Goal: Task Accomplishment & Management: Use online tool/utility

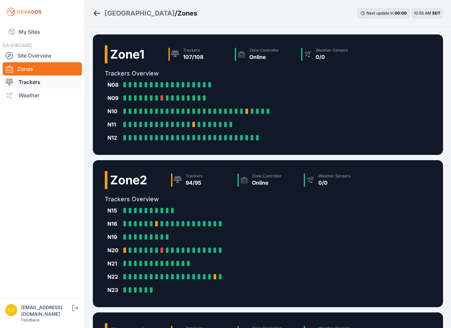
click at [54, 85] on link "Trackers" at bounding box center [42, 82] width 79 height 13
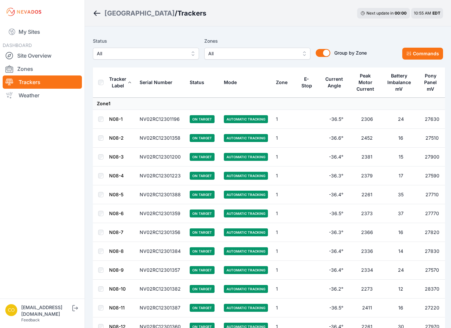
click at [243, 52] on span "All" at bounding box center [252, 54] width 89 height 8
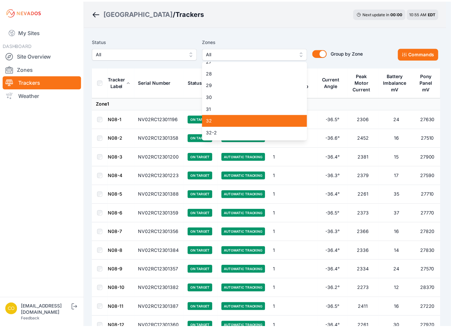
scroll to position [331, 0]
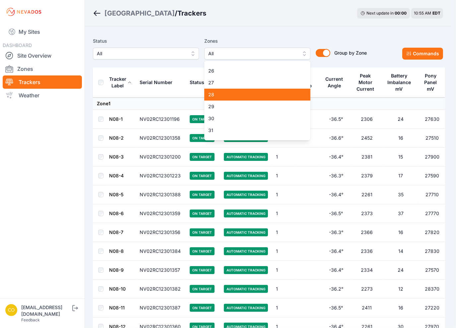
drag, startPoint x: 237, startPoint y: 95, endPoint x: 232, endPoint y: 97, distance: 5.9
click at [232, 98] on span "28" at bounding box center [253, 94] width 90 height 7
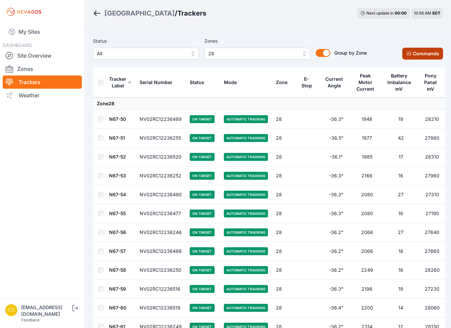
click at [424, 54] on button "Commands" at bounding box center [422, 54] width 41 height 12
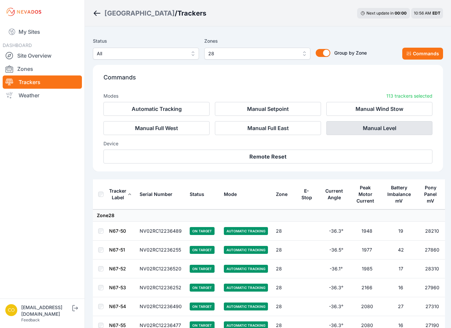
click at [363, 128] on button "Manual Level" at bounding box center [379, 128] width 106 height 14
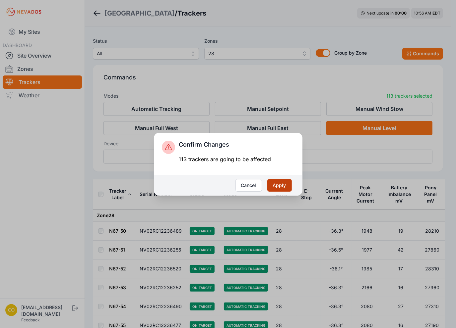
click at [279, 182] on button "Apply" at bounding box center [279, 185] width 25 height 13
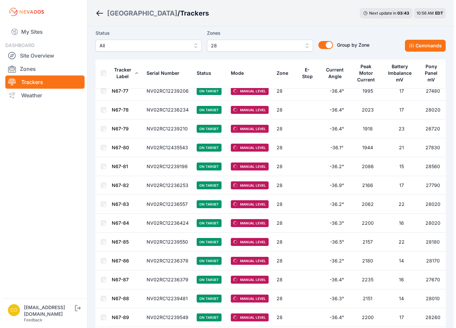
scroll to position [596, 0]
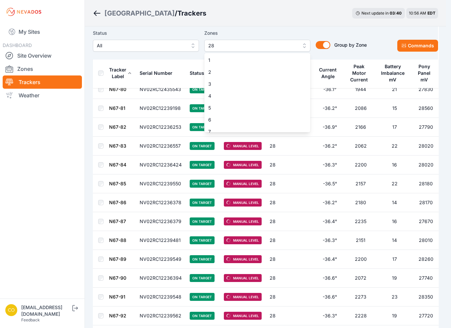
click at [273, 40] on button "28" at bounding box center [257, 46] width 106 height 12
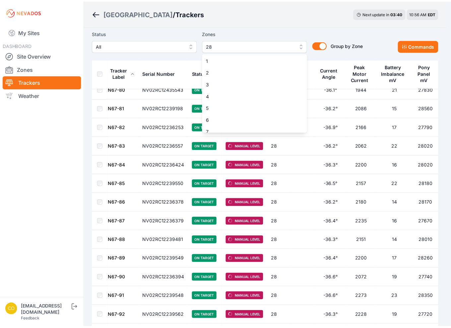
scroll to position [292, 0]
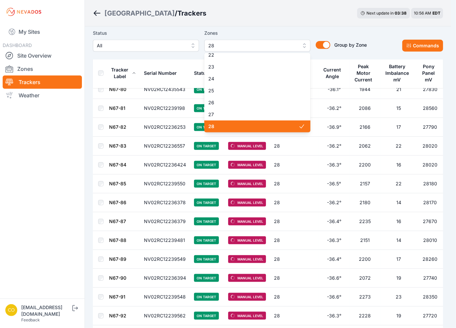
click at [243, 126] on span "28" at bounding box center [253, 126] width 90 height 7
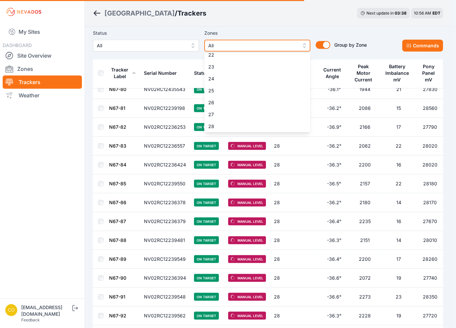
click at [240, 47] on span "All" at bounding box center [252, 46] width 89 height 8
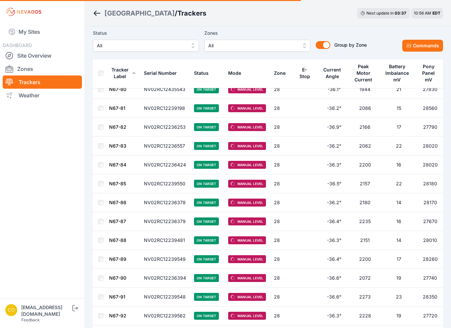
click at [239, 46] on div "Zones All" at bounding box center [257, 40] width 106 height 23
click at [252, 45] on div "Zones All" at bounding box center [257, 40] width 106 height 23
click at [252, 50] on span "All" at bounding box center [252, 46] width 89 height 8
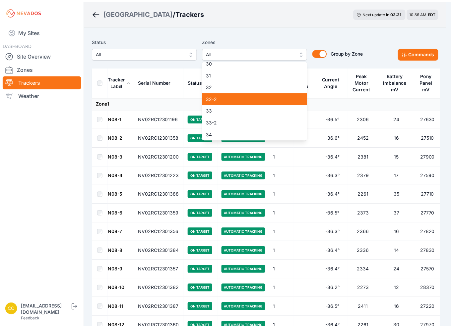
scroll to position [321, 0]
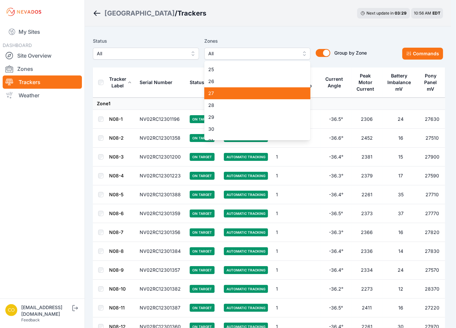
click at [241, 95] on span "27" at bounding box center [253, 93] width 90 height 7
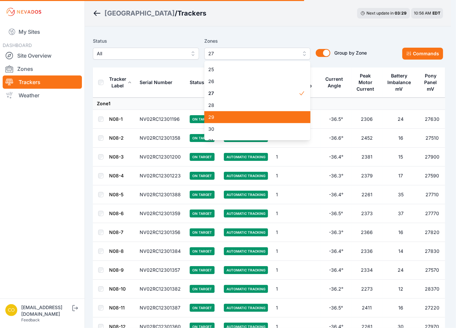
click at [236, 118] on span "29" at bounding box center [253, 117] width 90 height 7
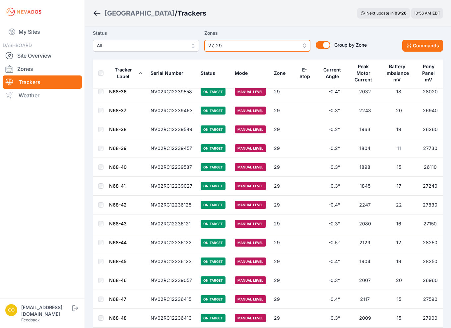
scroll to position [3634, 0]
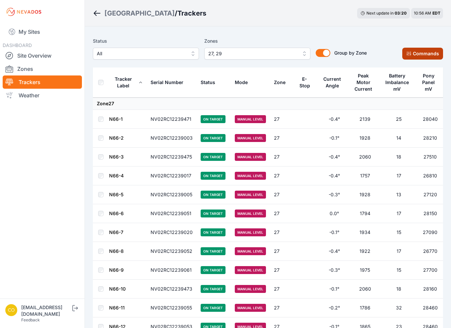
click at [416, 57] on button "Commands" at bounding box center [422, 54] width 41 height 12
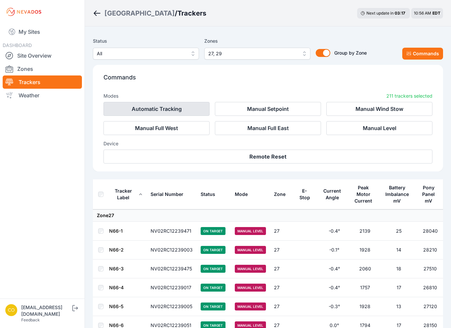
click at [186, 110] on button "Automatic Tracking" at bounding box center [156, 109] width 106 height 14
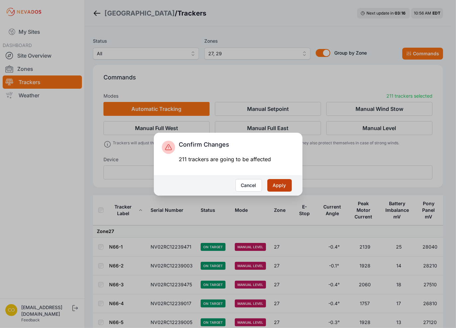
click at [273, 184] on button "Apply" at bounding box center [279, 185] width 25 height 13
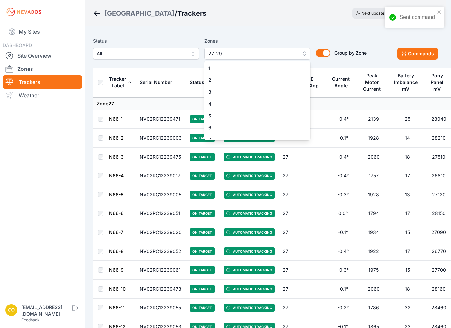
click at [240, 54] on span "27, 29" at bounding box center [252, 54] width 89 height 8
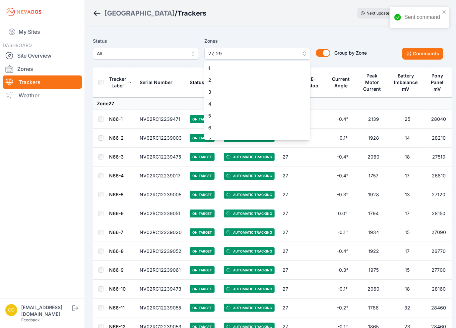
scroll to position [280, 0]
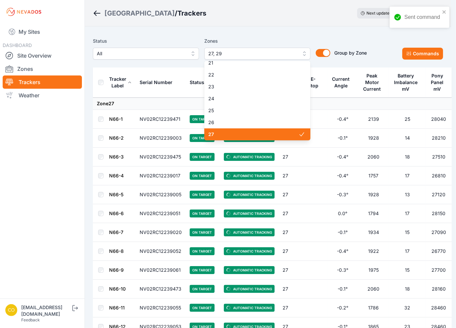
click at [231, 132] on span "27" at bounding box center [253, 134] width 90 height 7
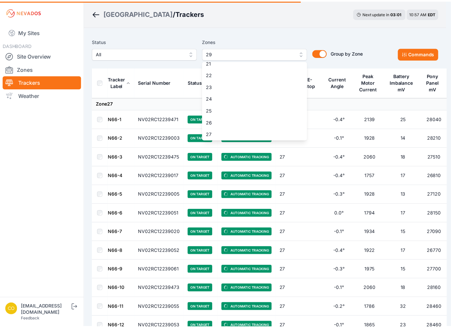
scroll to position [346, 0]
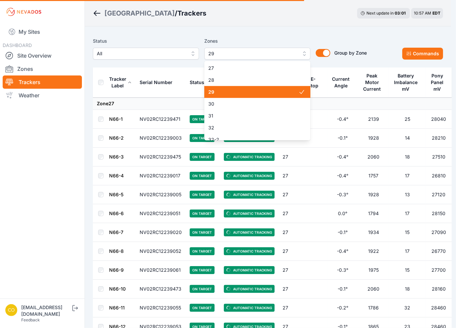
click at [235, 93] on span "29" at bounding box center [253, 92] width 90 height 7
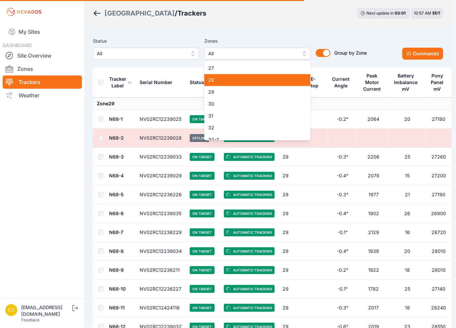
click at [228, 82] on span "28" at bounding box center [253, 80] width 90 height 7
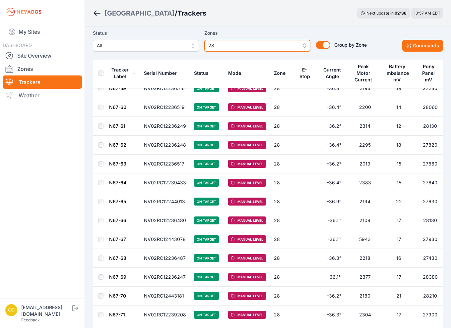
scroll to position [219, 0]
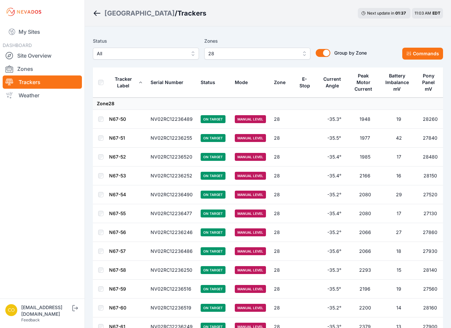
click at [224, 75] on th "Status" at bounding box center [214, 83] width 34 height 30
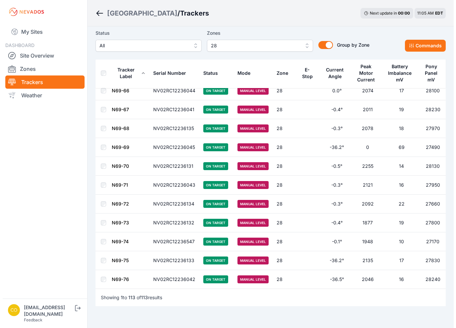
scroll to position [1975, 0]
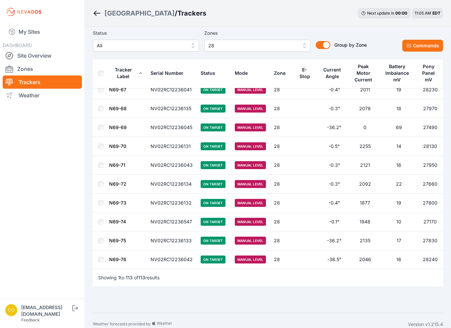
click at [220, 47] on span "28" at bounding box center [252, 46] width 89 height 8
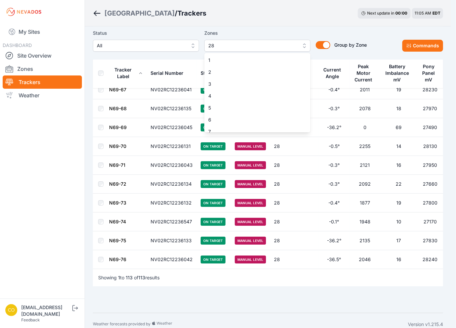
scroll to position [292, 0]
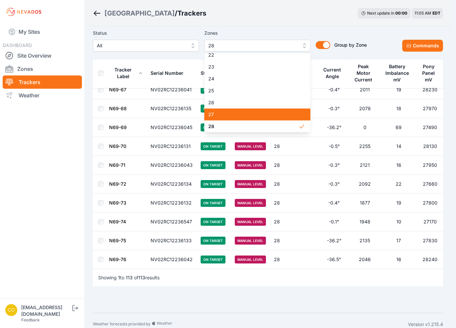
click at [220, 113] on span "27" at bounding box center [253, 114] width 90 height 7
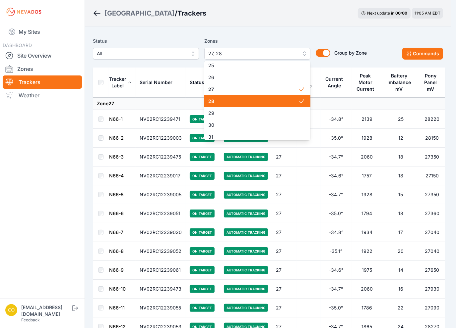
click at [220, 101] on span "28" at bounding box center [253, 101] width 90 height 7
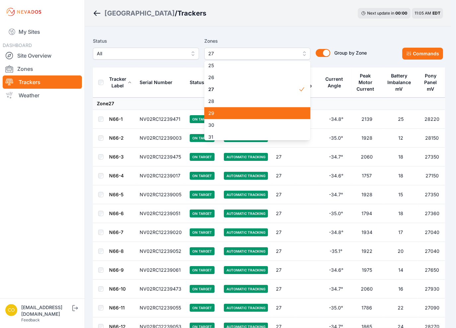
click at [213, 111] on span "29" at bounding box center [253, 113] width 90 height 7
